Goal: Transaction & Acquisition: Purchase product/service

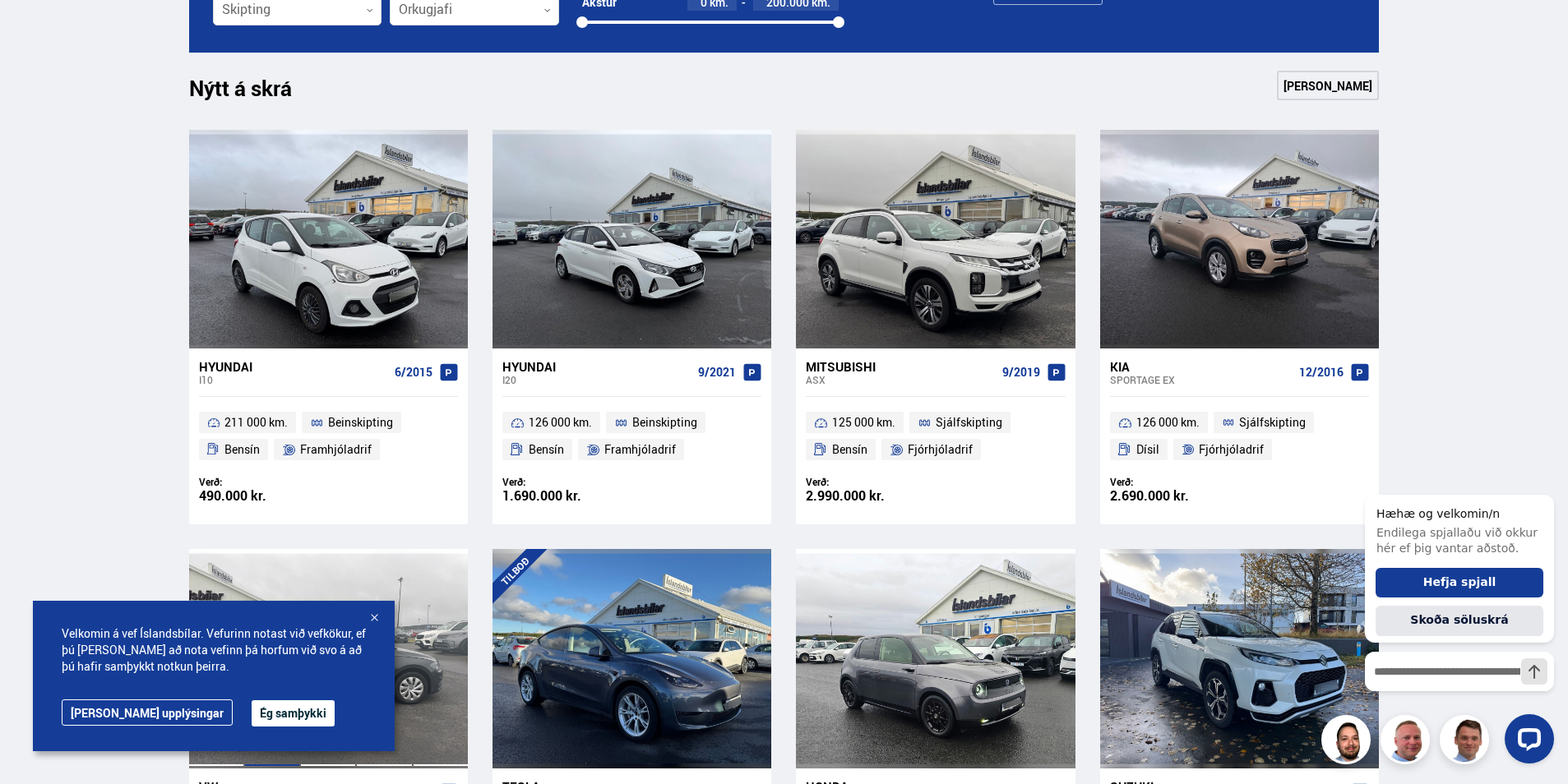
scroll to position [329, 0]
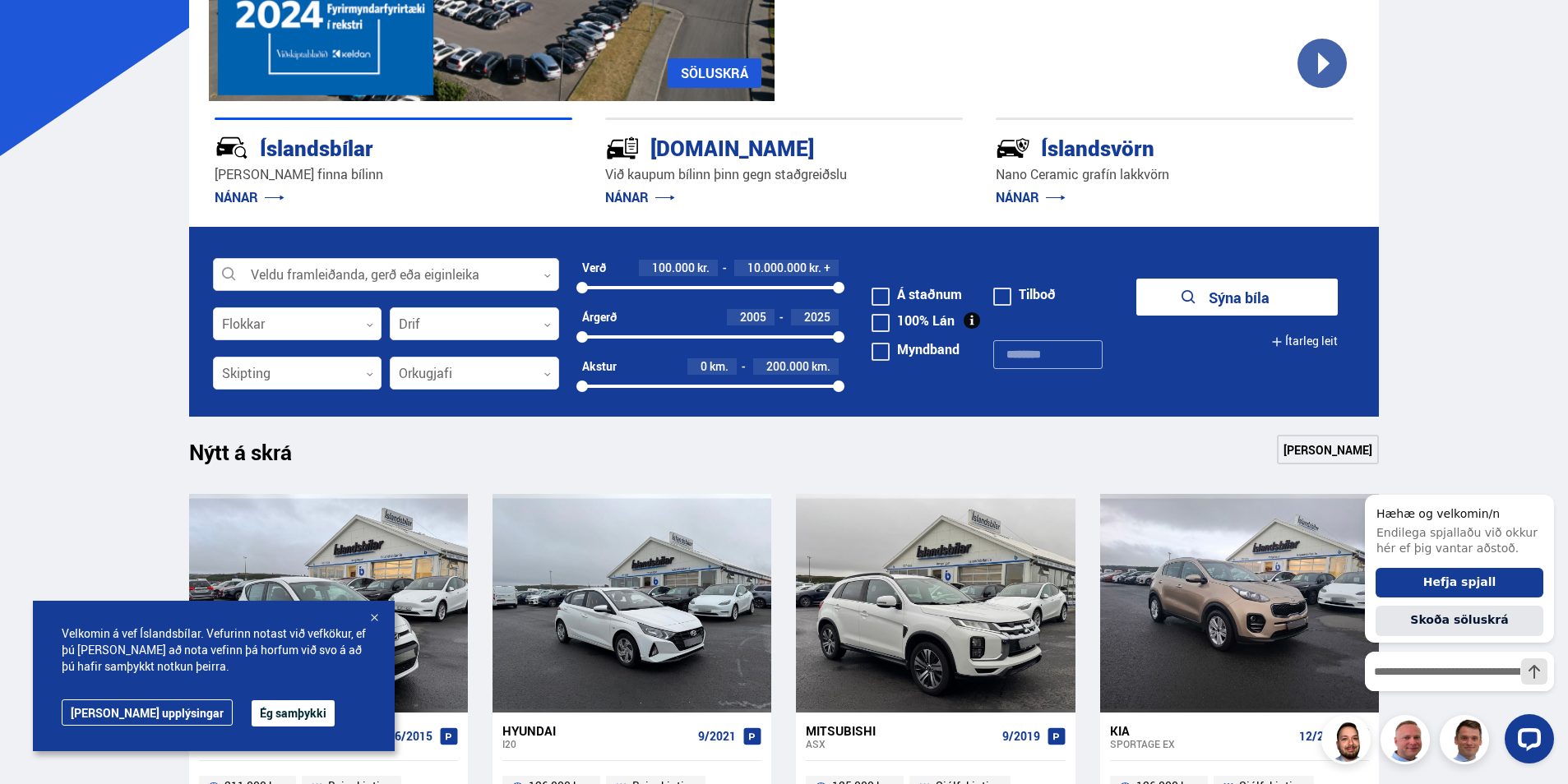
click at [350, 270] on div at bounding box center [386, 275] width 346 height 33
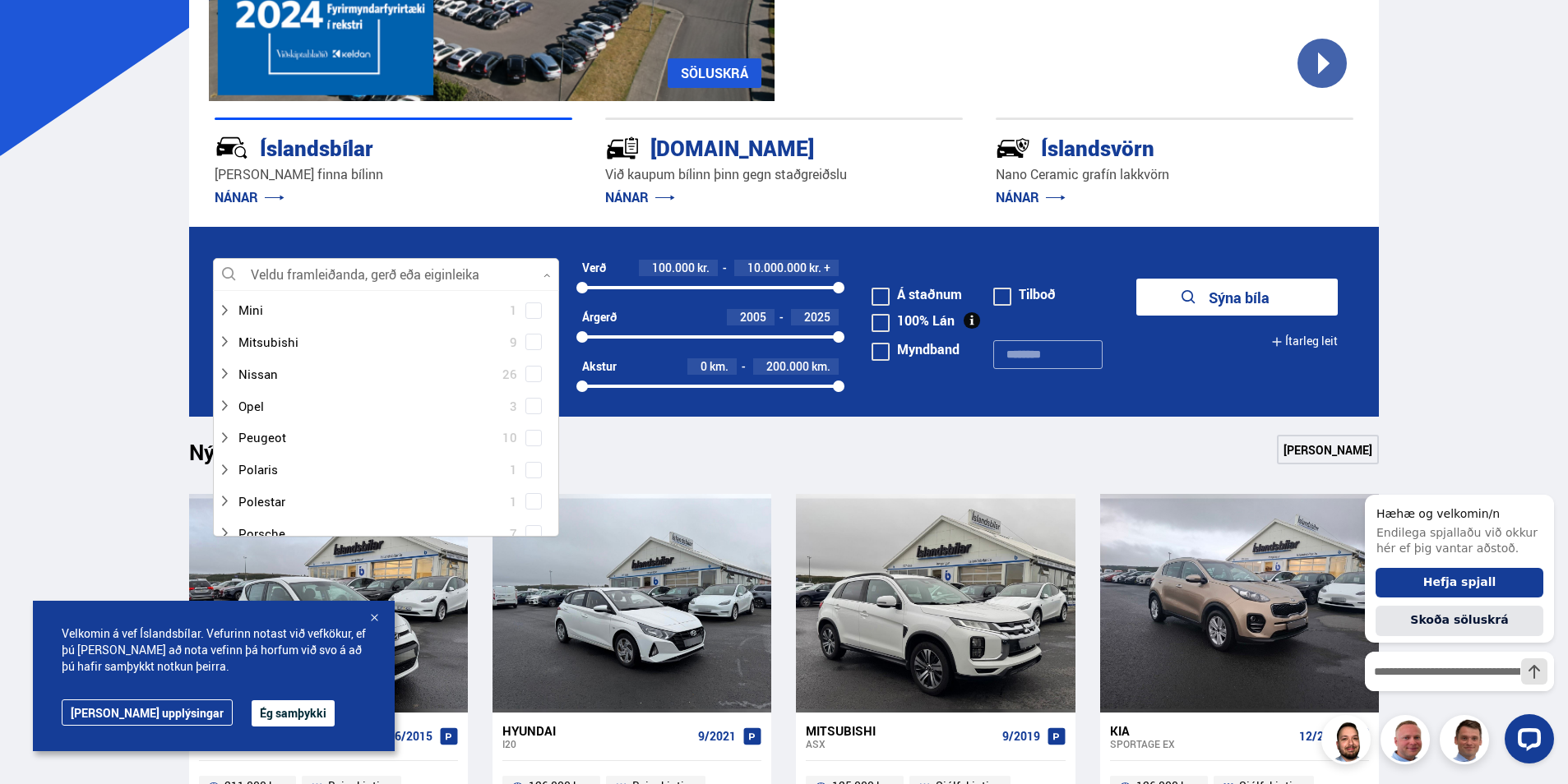
scroll to position [1151, 0]
click at [294, 336] on div at bounding box center [370, 333] width 304 height 24
click at [280, 363] on div at bounding box center [403, 365] width 304 height 24
click at [520, 370] on div at bounding box center [403, 365] width 304 height 24
click at [530, 370] on span at bounding box center [533, 364] width 16 height 16
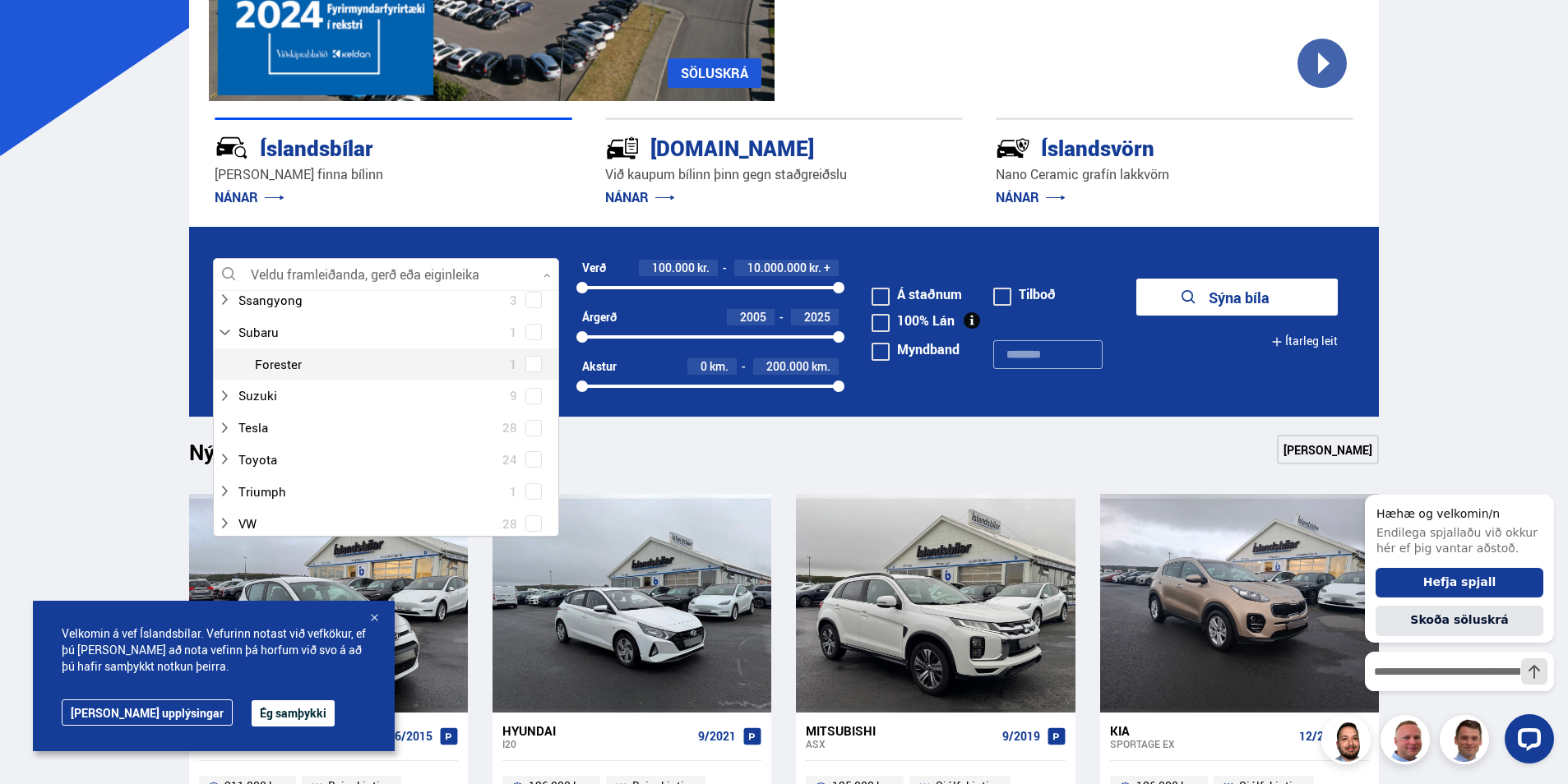
scroll to position [1183, 0]
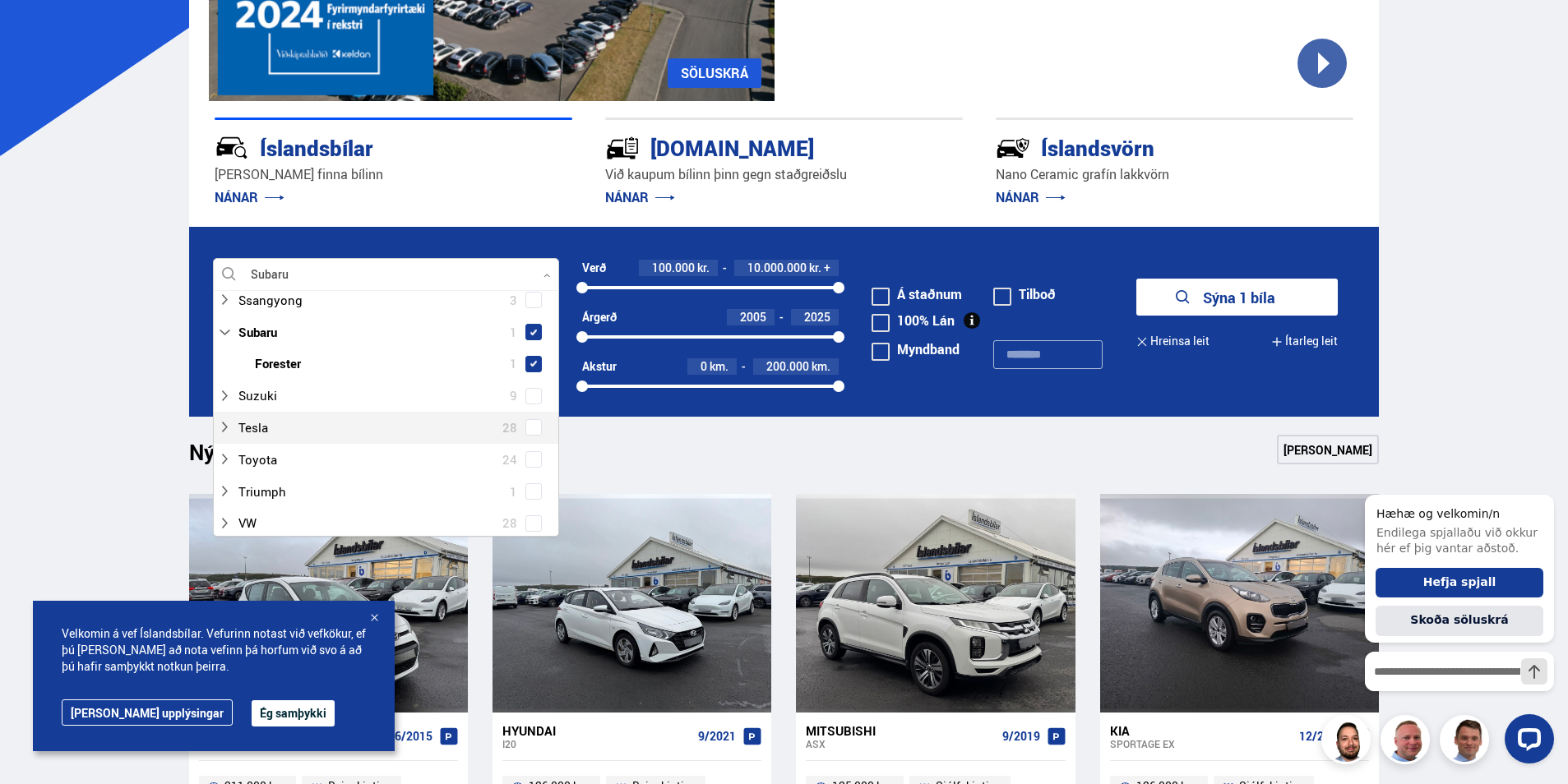
click at [1196, 288] on button "Sýna 1 bíla" at bounding box center [1237, 297] width 201 height 37
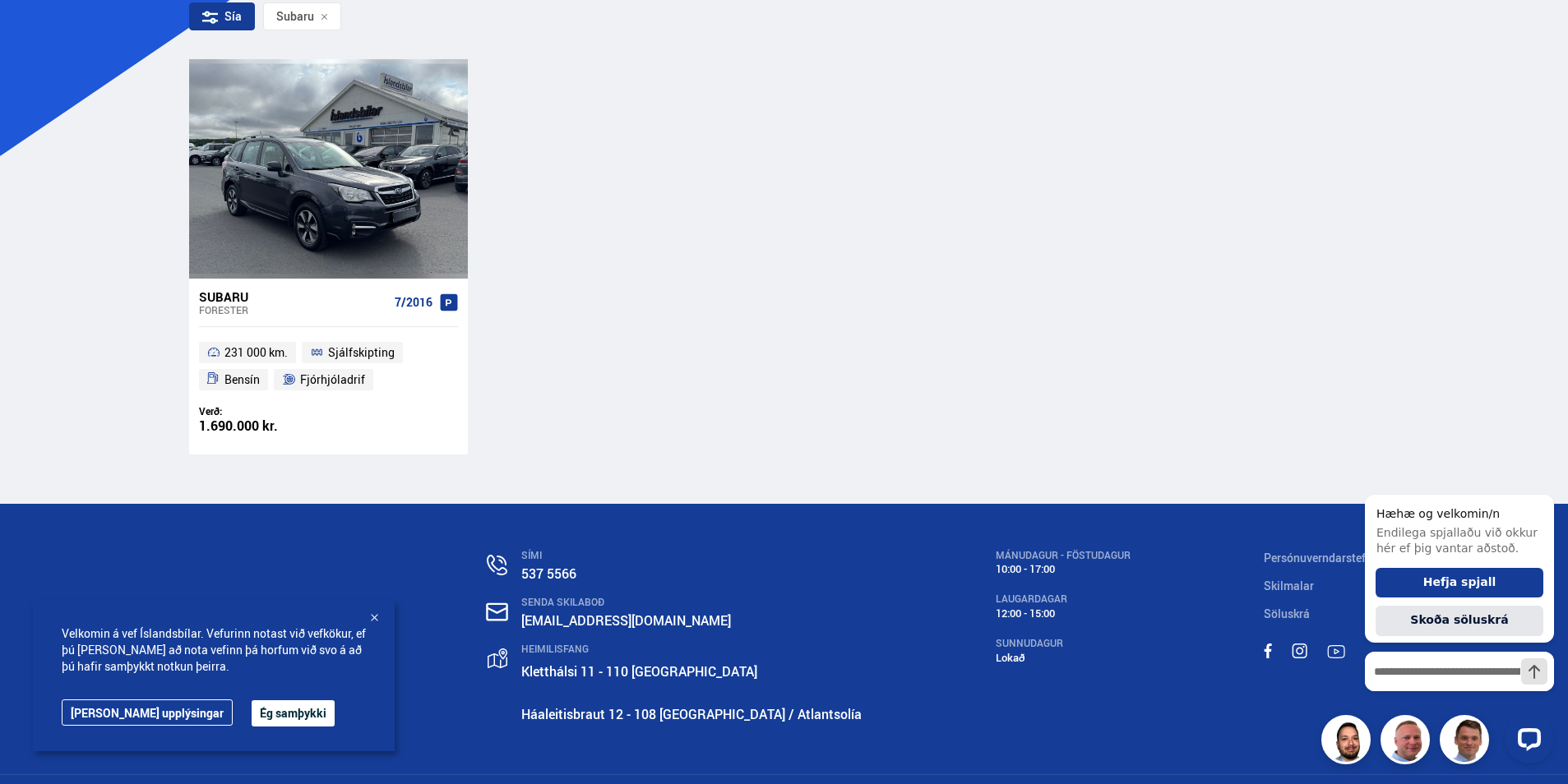
scroll to position [247, 0]
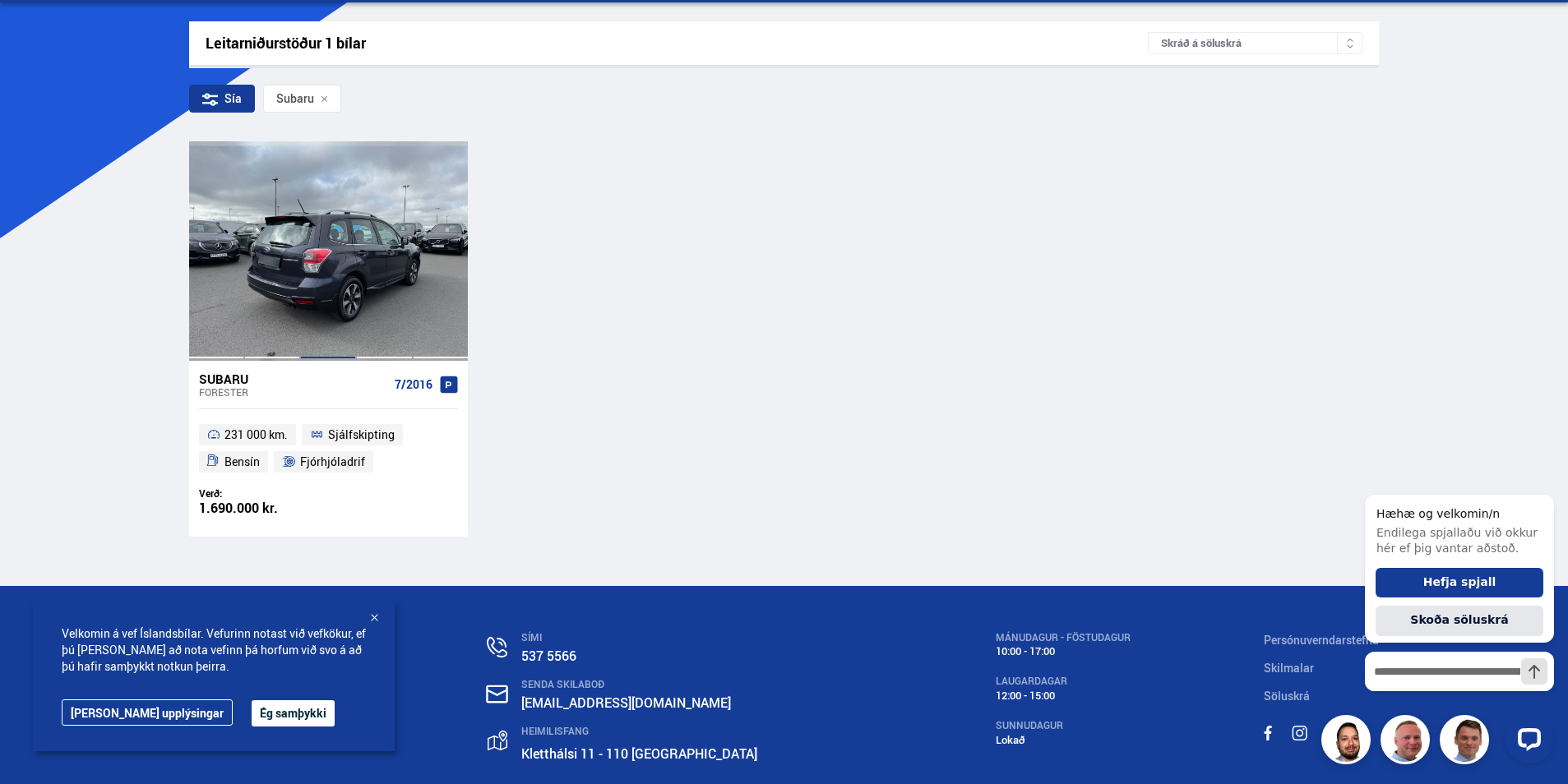
click at [329, 272] on div at bounding box center [328, 251] width 56 height 219
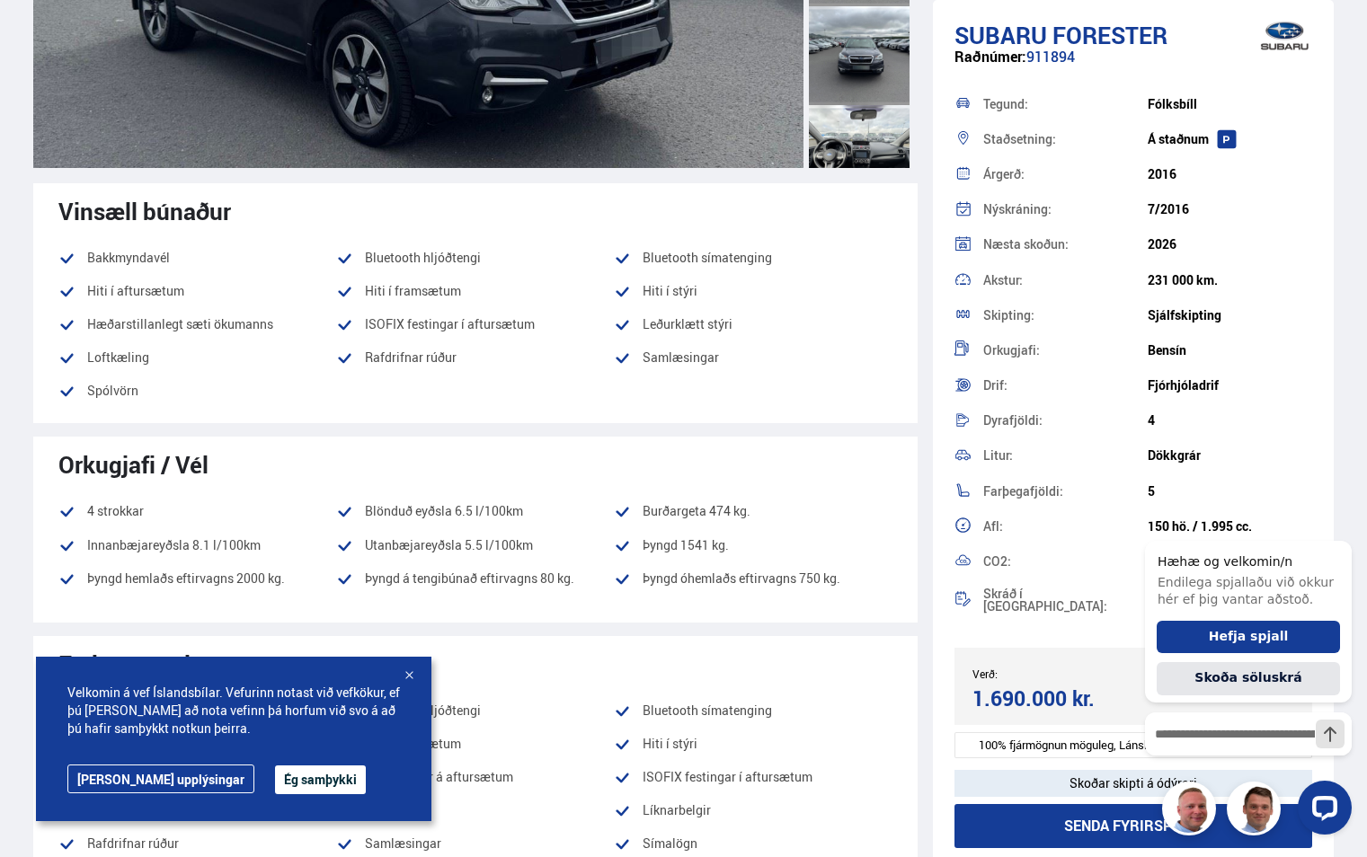
scroll to position [629, 0]
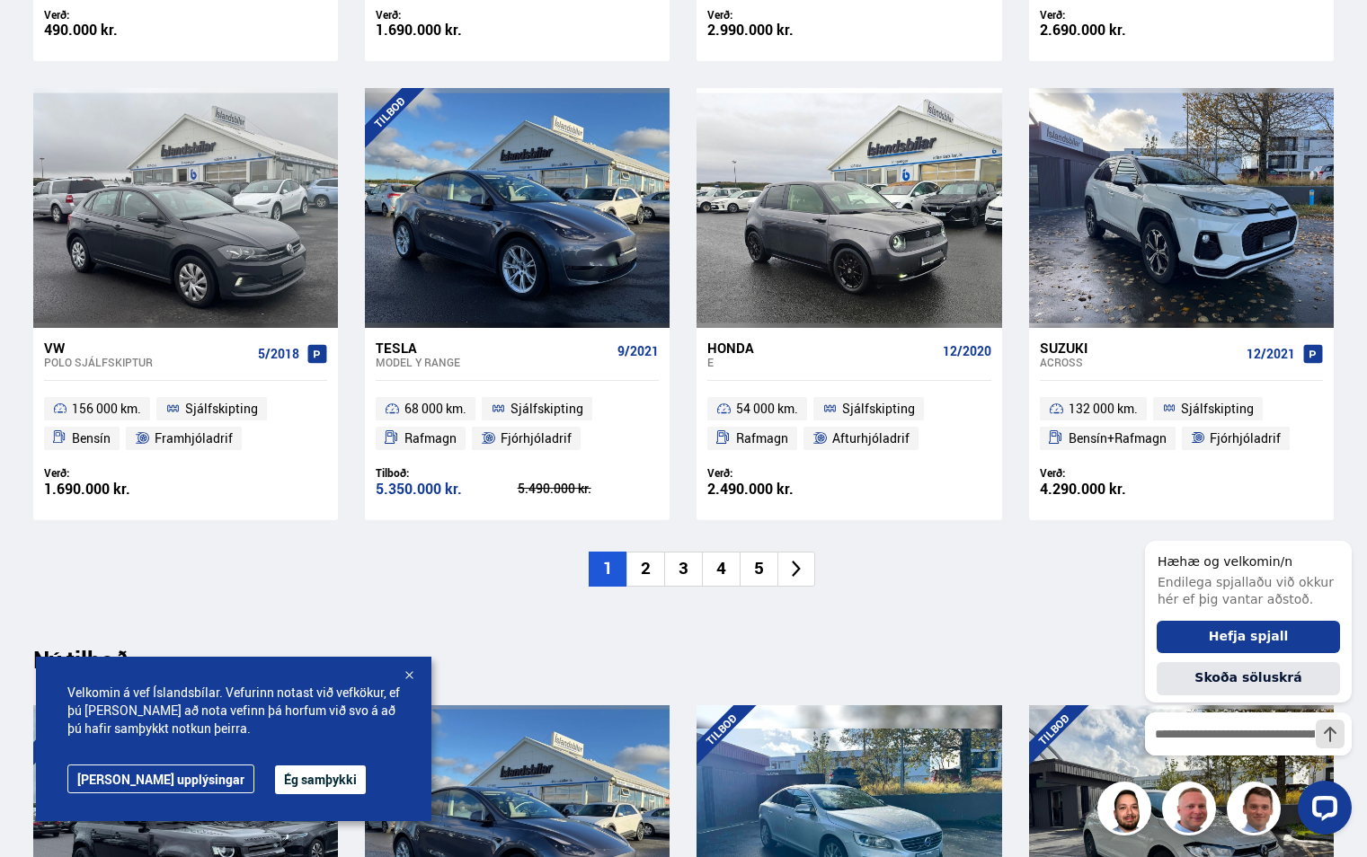
scroll to position [1515, 0]
